Goal: Navigation & Orientation: Find specific page/section

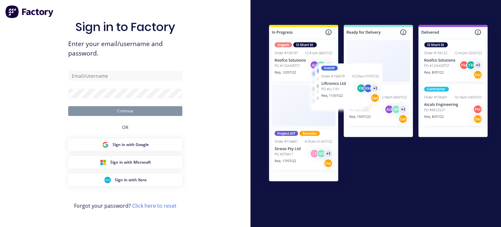
type input "[EMAIL_ADDRESS][DOMAIN_NAME]"
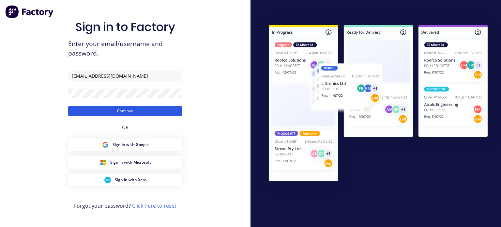
click at [112, 112] on button "Continue" at bounding box center [125, 111] width 114 height 10
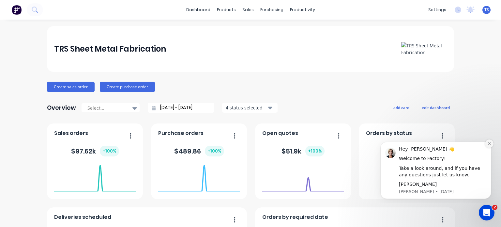
click at [490, 142] on icon "Dismiss notification" at bounding box center [490, 144] width 4 height 4
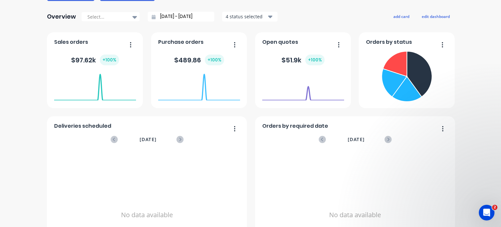
scroll to position [98, 0]
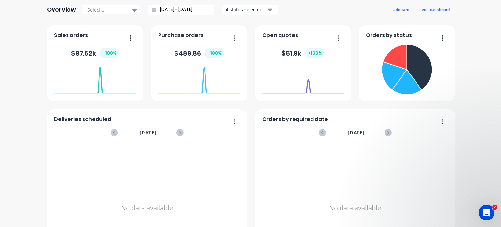
click at [338, 35] on icon "button" at bounding box center [339, 38] width 2 height 7
click at [304, 33] on div "Open quotes" at bounding box center [303, 36] width 82 height 9
click at [273, 34] on span "Open quotes" at bounding box center [280, 35] width 36 height 8
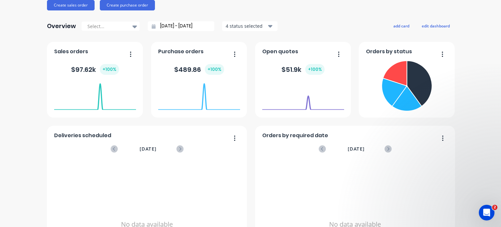
scroll to position [33, 0]
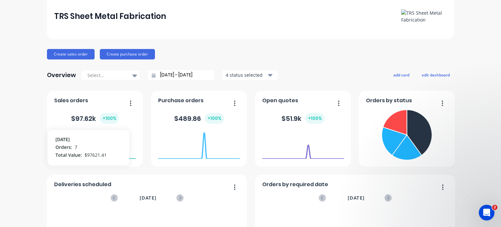
click at [91, 142] on foreignobject at bounding box center [95, 145] width 82 height 28
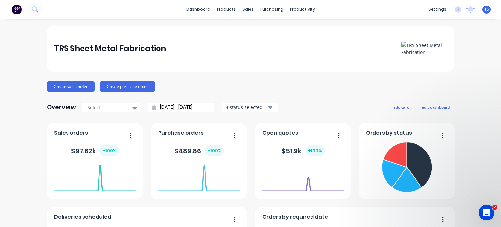
scroll to position [0, 0]
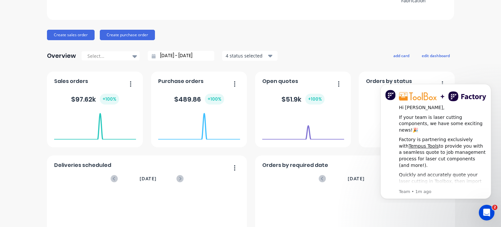
scroll to position [47, 0]
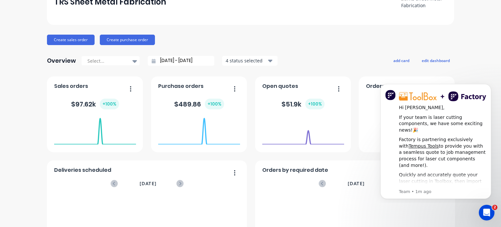
click at [487, 62] on div "TRS Sheet Metal Fabrication Create sales order Create purchase order Overview S…" at bounding box center [250, 149] width 501 height 340
click at [316, 35] on div "Create sales order Create purchase order" at bounding box center [250, 40] width 407 height 10
click at [489, 83] on button "Dismiss notification" at bounding box center [489, 86] width 8 height 8
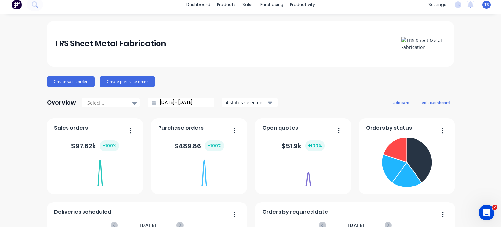
scroll to position [0, 0]
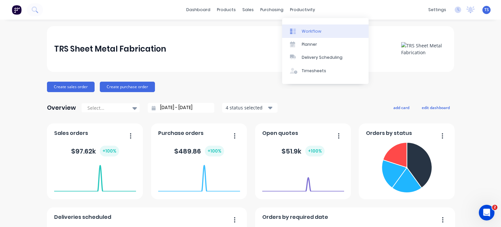
click at [314, 31] on div "Workflow" at bounding box center [312, 31] width 20 height 6
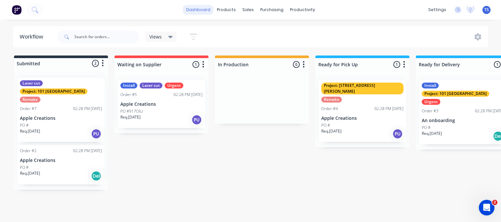
click at [206, 11] on link "dashboard" at bounding box center [198, 10] width 31 height 10
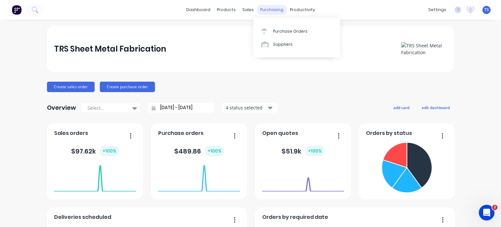
click at [274, 14] on div "purchasing" at bounding box center [272, 10] width 30 height 10
click at [280, 30] on div "Purchase Orders" at bounding box center [290, 31] width 35 height 6
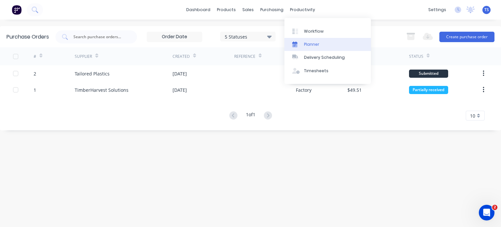
click at [314, 44] on div "Planner" at bounding box center [311, 44] width 15 height 6
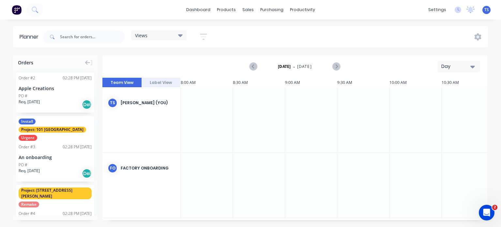
scroll to position [5, 835]
click at [179, 36] on icon at bounding box center [180, 35] width 5 height 7
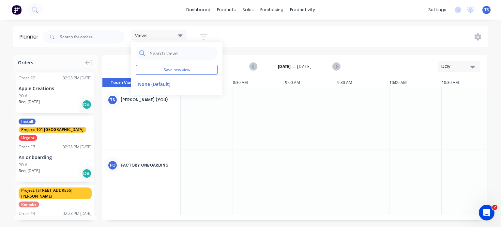
click at [124, 50] on div "Planner Views Save new view None (Default) edit Show/Hide users Show/Hide order…" at bounding box center [250, 126] width 501 height 200
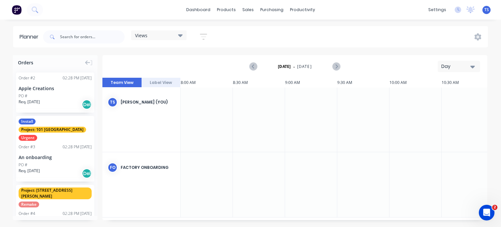
click at [478, 65] on button "Day" at bounding box center [459, 66] width 42 height 11
click at [434, 109] on div "Month" at bounding box center [447, 109] width 65 height 13
